Goal: Task Accomplishment & Management: Complete application form

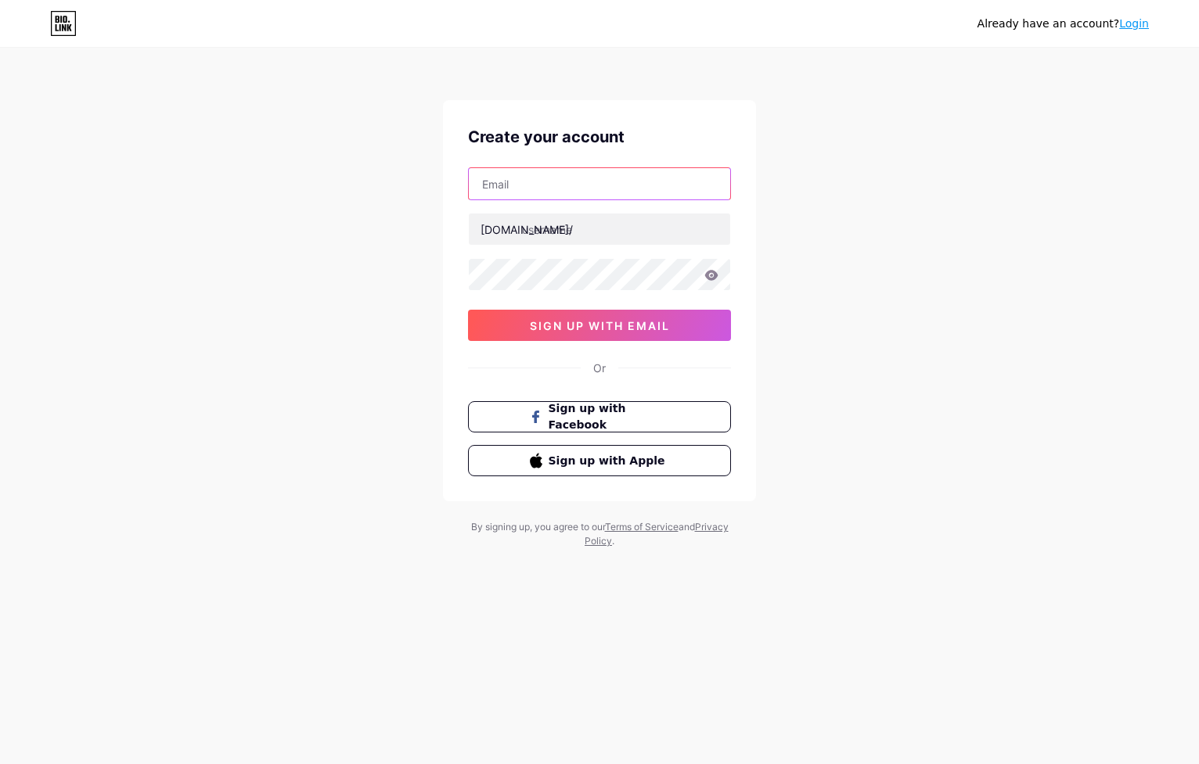
click at [553, 190] on input "text" at bounding box center [599, 183] width 261 height 31
type input "[EMAIL_ADDRESS][DOMAIN_NAME]"
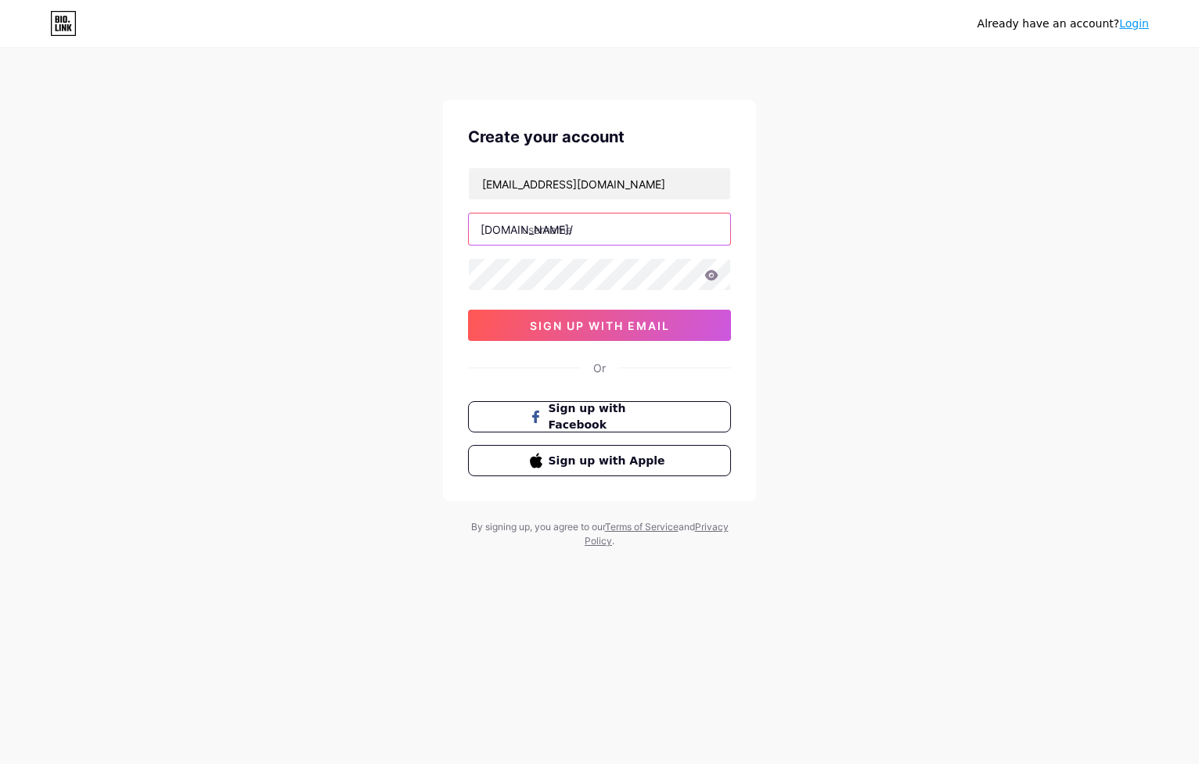
click at [567, 230] on input "text" at bounding box center [599, 229] width 261 height 31
type input "wangsa88hebat"
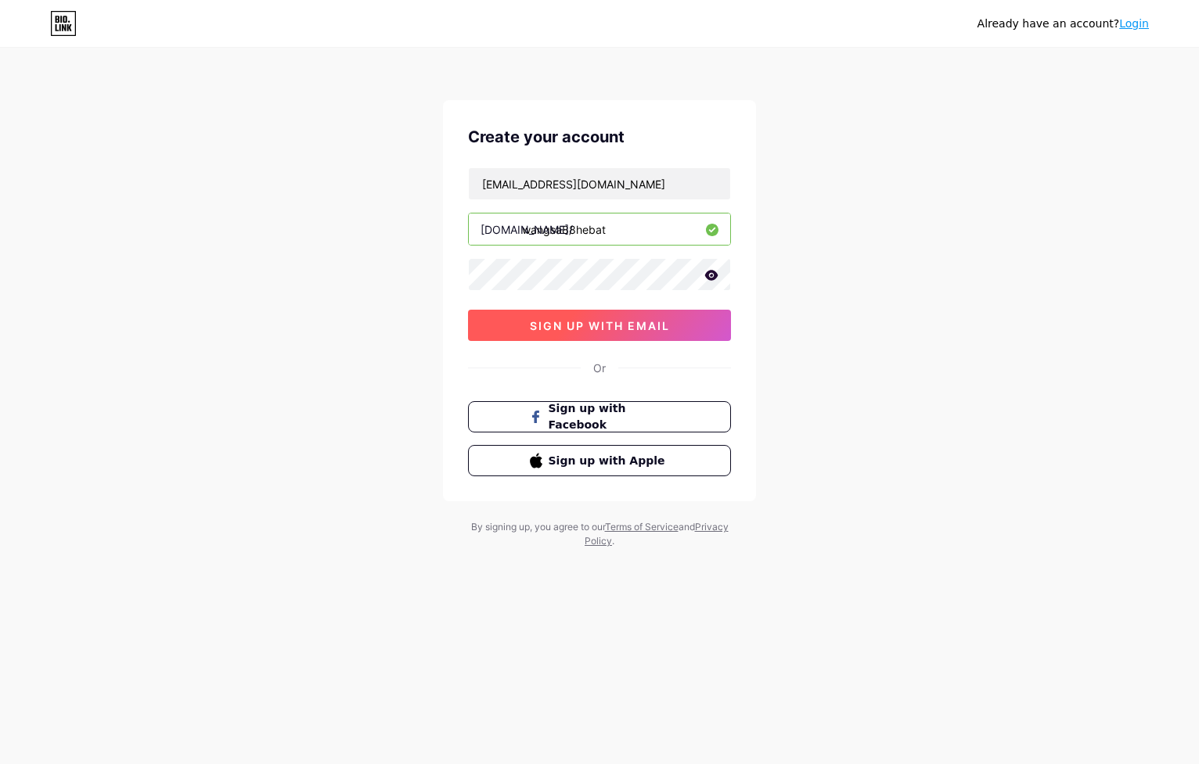
click at [624, 330] on span "sign up with email" at bounding box center [600, 325] width 140 height 13
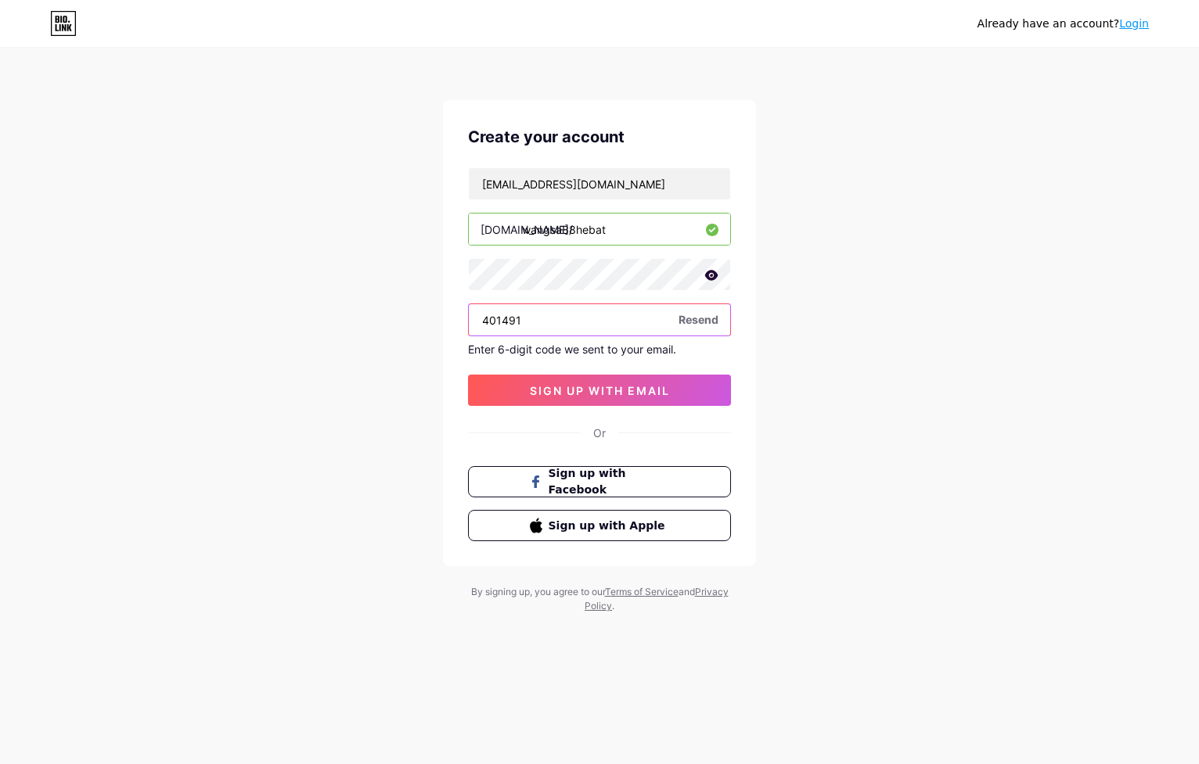
type input "401491"
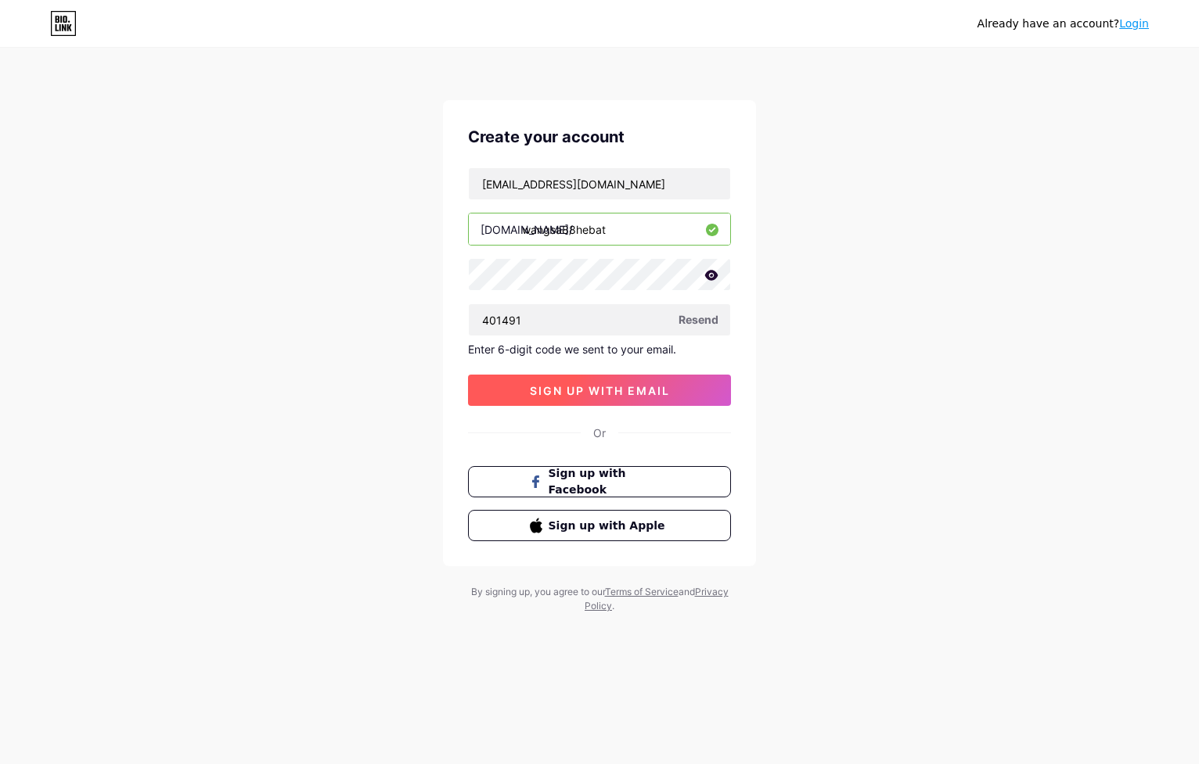
click at [574, 384] on span "sign up with email" at bounding box center [600, 390] width 140 height 13
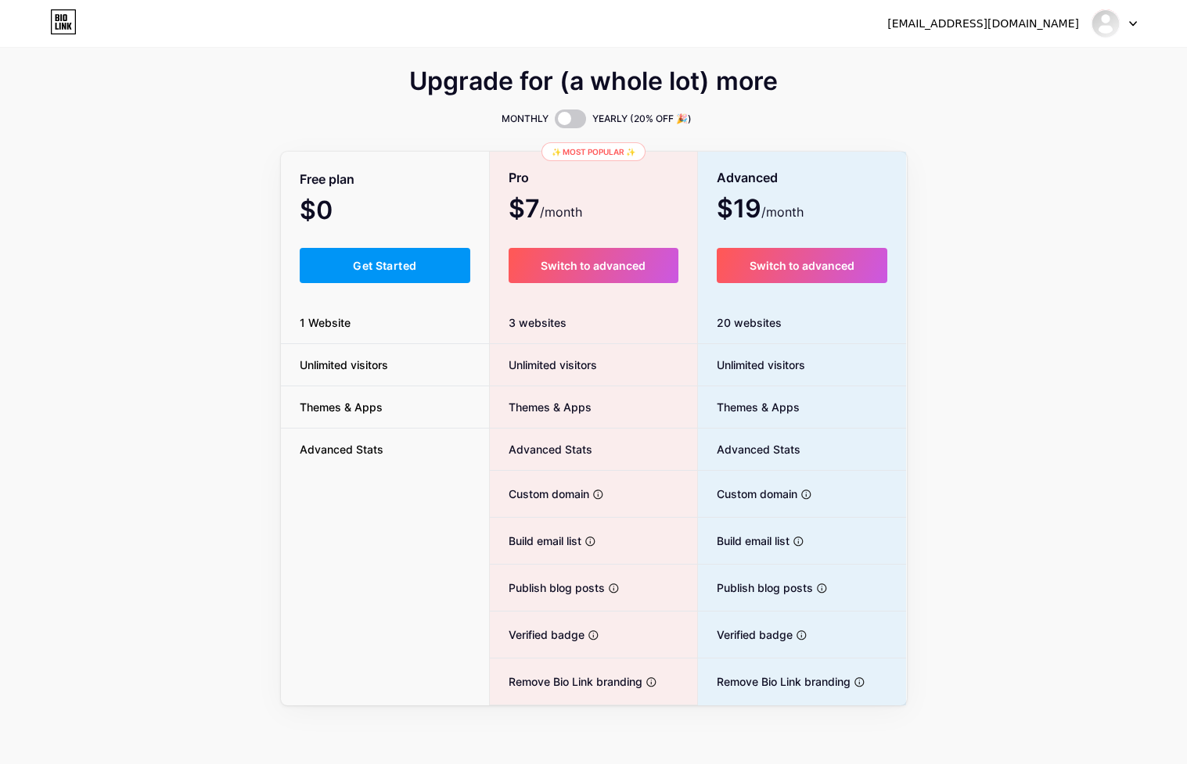
scroll to position [4, 0]
